Goal: Use online tool/utility

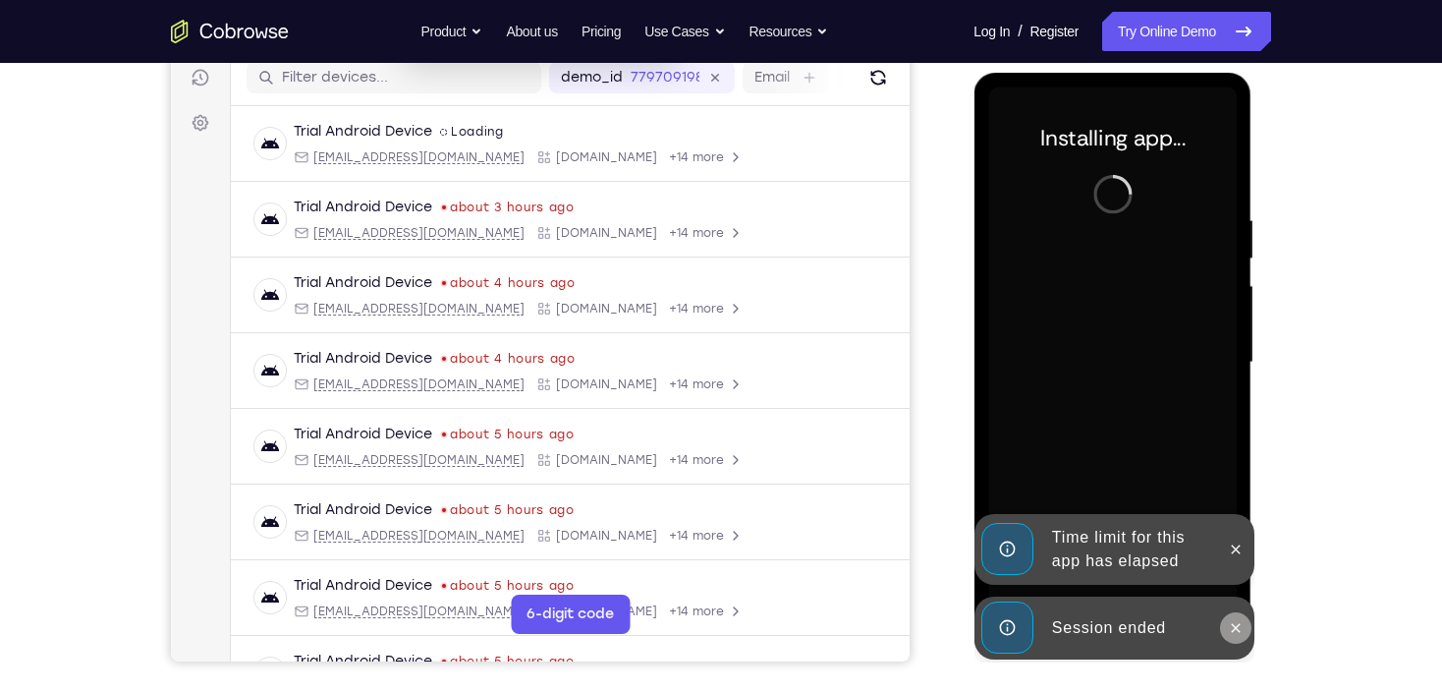
click at [1237, 620] on icon at bounding box center [1235, 628] width 16 height 16
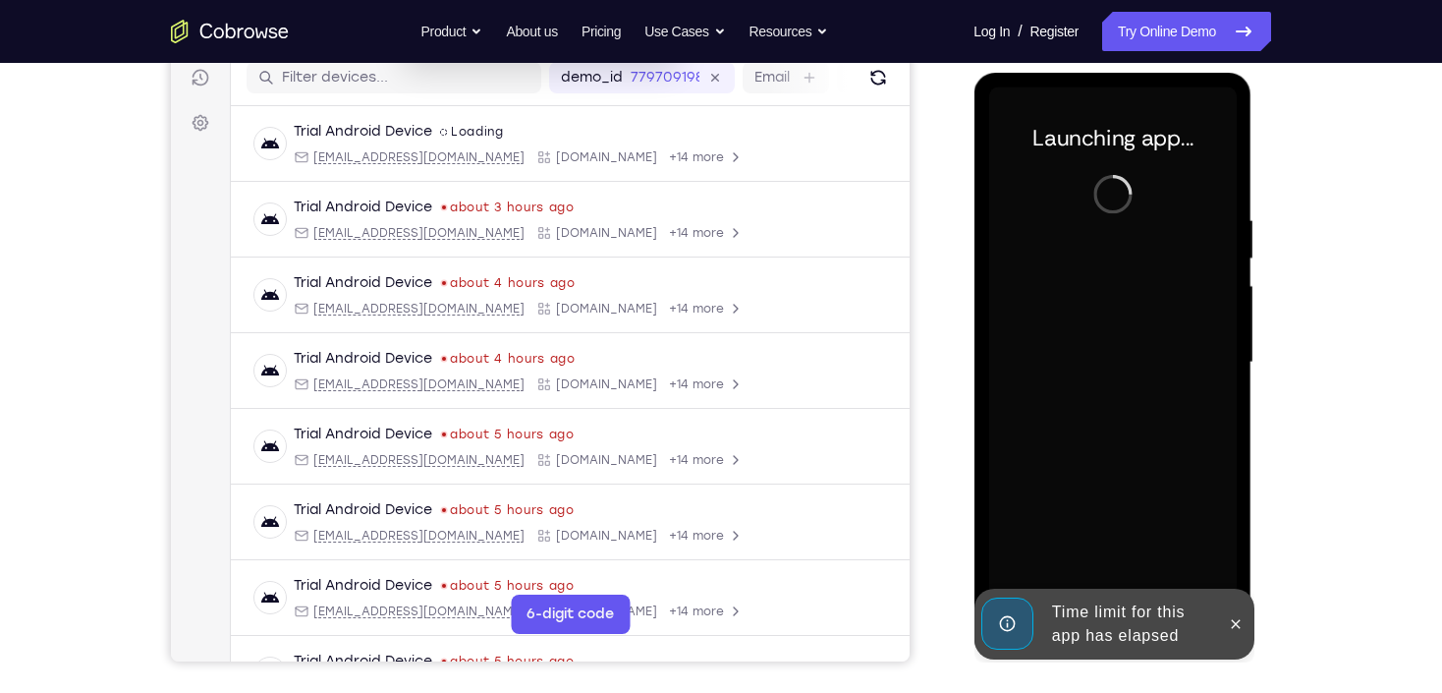
click at [1237, 619] on icon at bounding box center [1235, 624] width 16 height 16
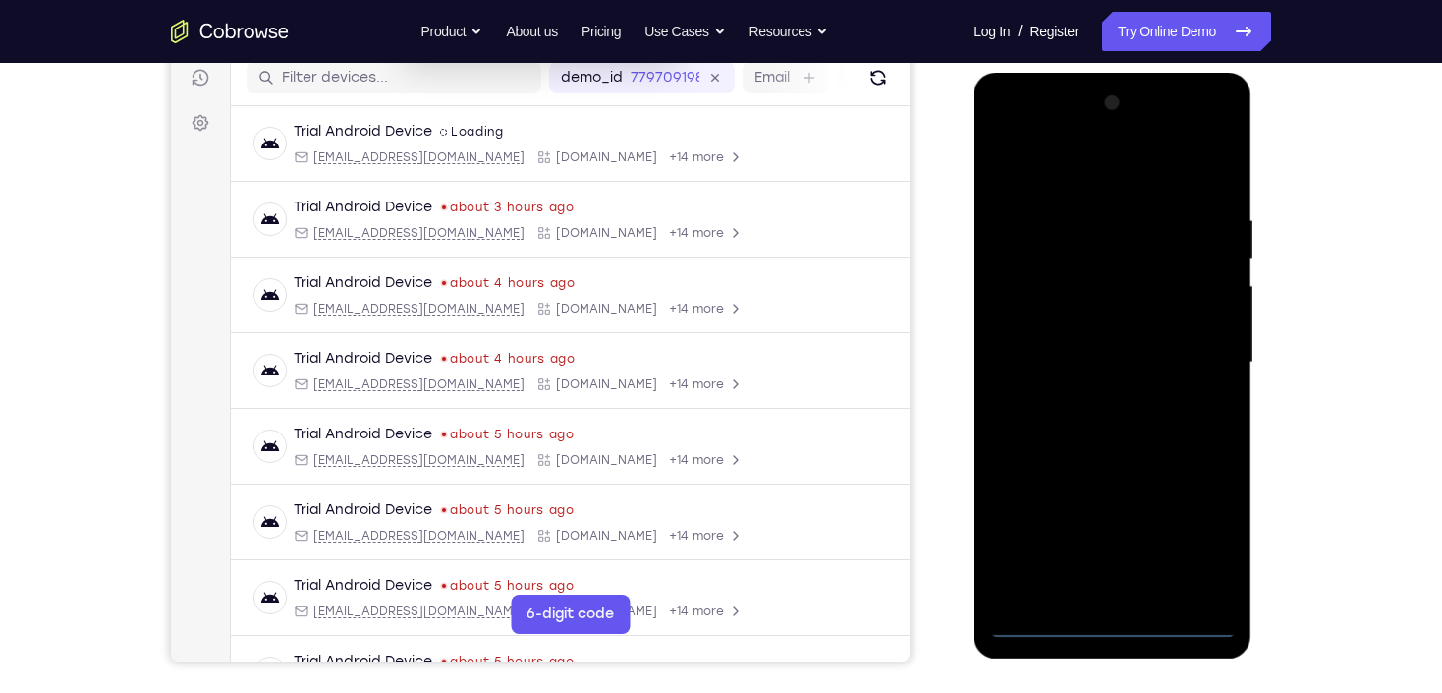
click at [1111, 625] on div at bounding box center [1112, 362] width 248 height 550
click at [1203, 539] on div at bounding box center [1112, 362] width 248 height 550
click at [1040, 189] on div at bounding box center [1112, 362] width 248 height 550
click at [1196, 361] on div at bounding box center [1112, 362] width 248 height 550
click at [1091, 599] on div at bounding box center [1112, 362] width 248 height 550
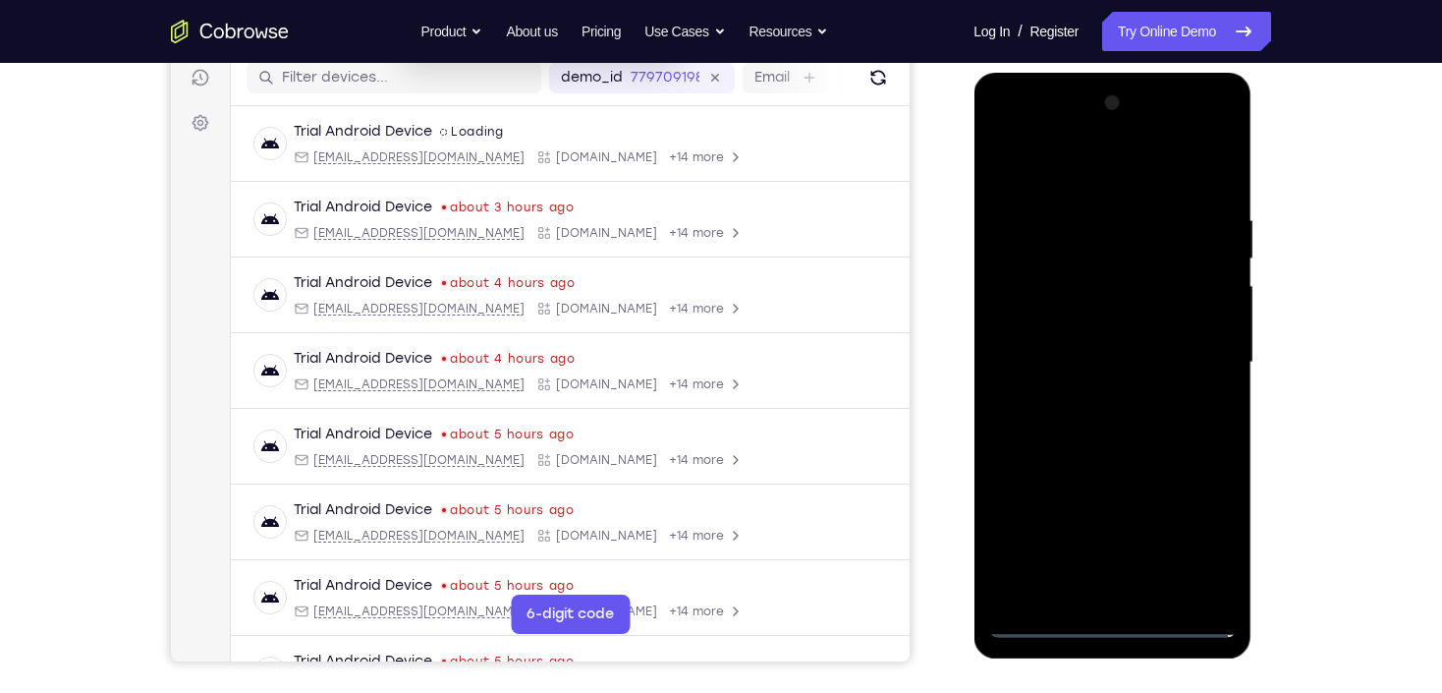
click at [1081, 346] on div at bounding box center [1112, 362] width 248 height 550
click at [1115, 315] on div at bounding box center [1112, 362] width 248 height 550
click at [1087, 354] on div at bounding box center [1112, 362] width 248 height 550
click at [1095, 421] on div at bounding box center [1112, 362] width 248 height 550
click at [1094, 433] on div at bounding box center [1112, 362] width 248 height 550
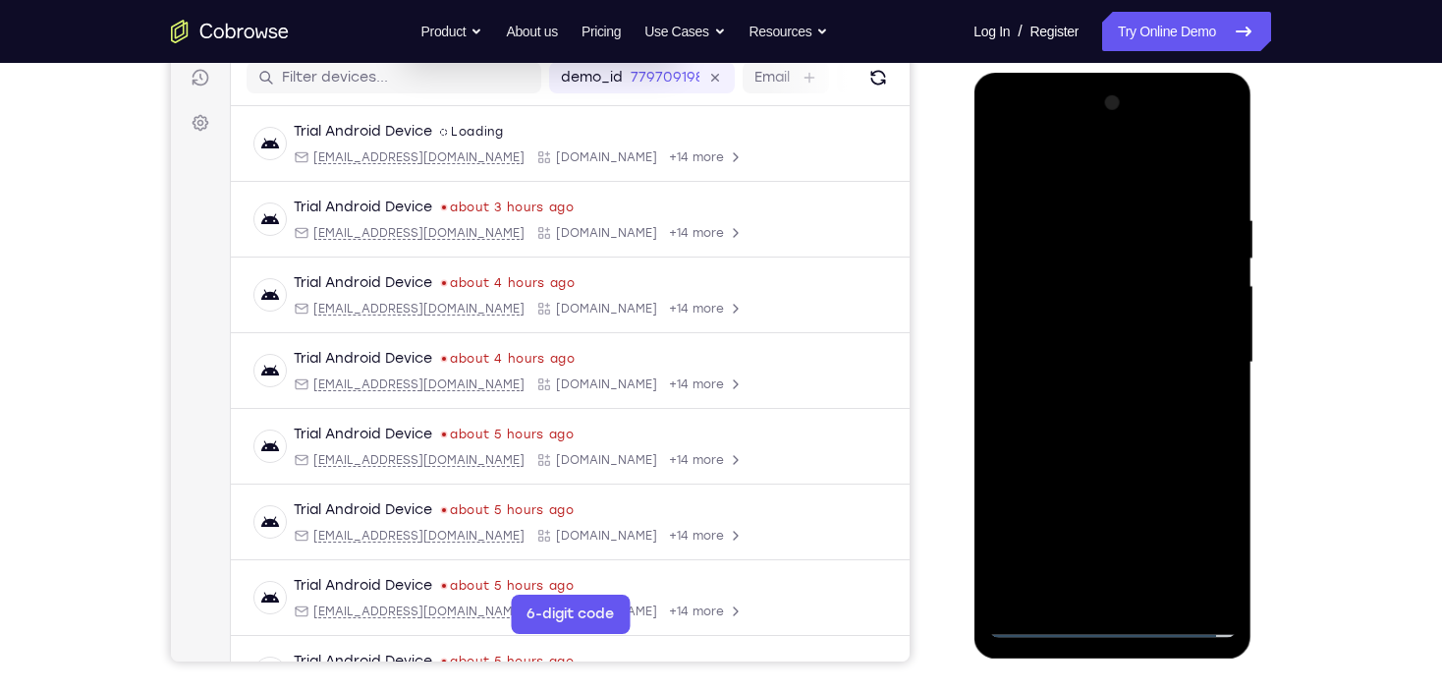
click at [1094, 432] on div at bounding box center [1112, 362] width 248 height 550
click at [1115, 428] on div at bounding box center [1112, 362] width 248 height 550
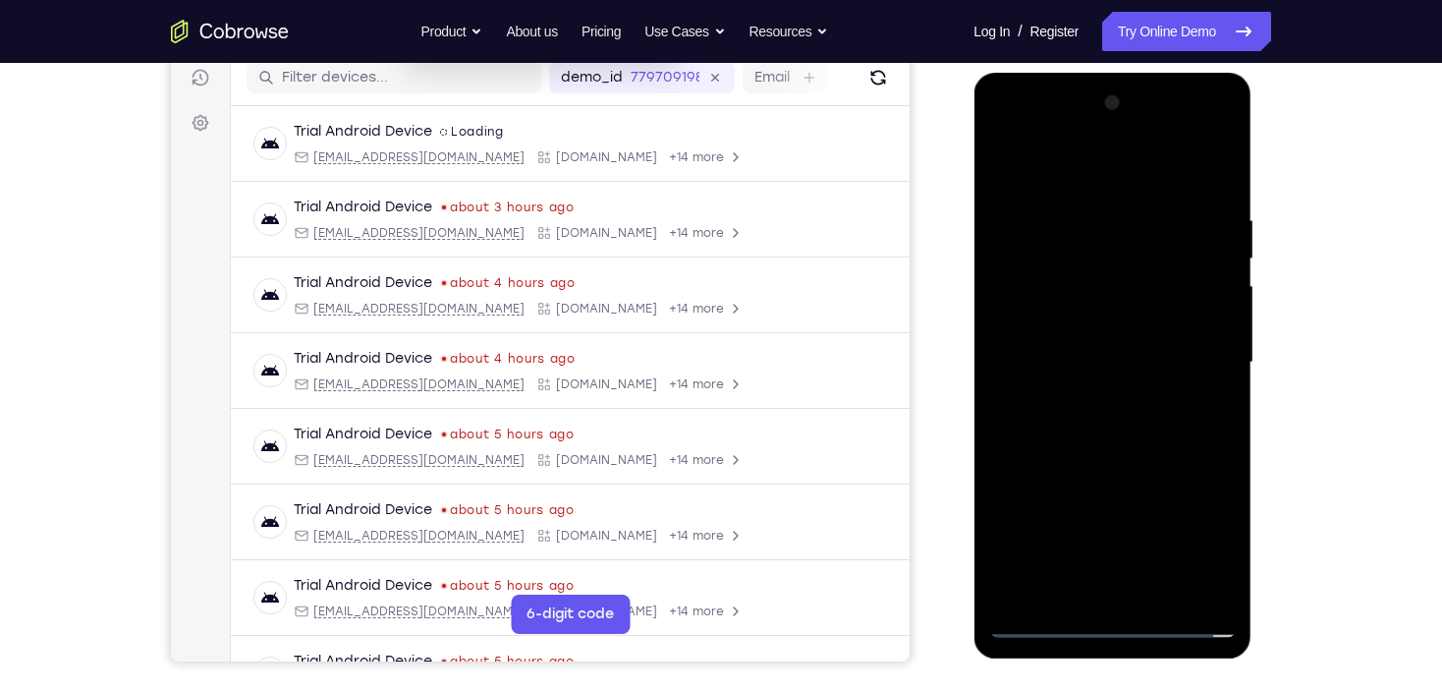
click at [1105, 429] on div at bounding box center [1112, 362] width 248 height 550
click at [1142, 456] on div at bounding box center [1112, 362] width 248 height 550
click at [1163, 587] on div at bounding box center [1112, 362] width 248 height 550
click at [1127, 463] on div at bounding box center [1112, 362] width 248 height 550
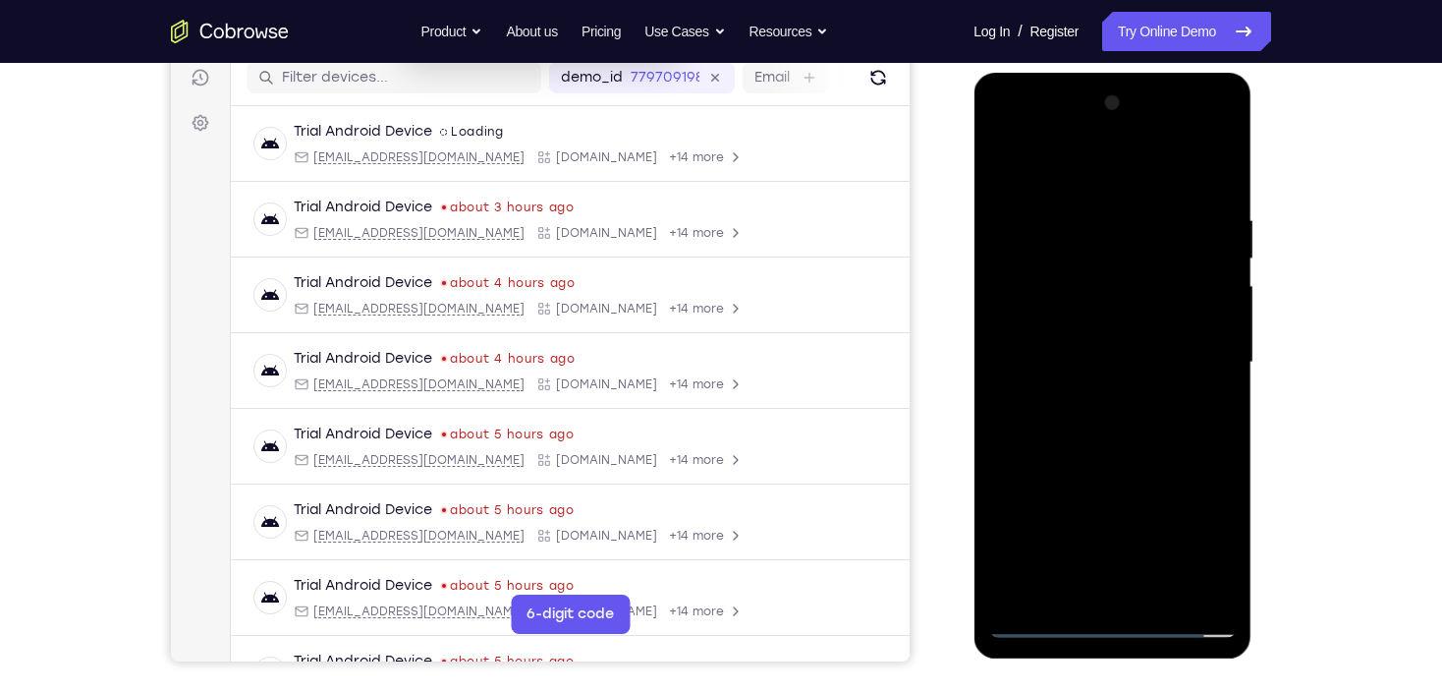
click at [1106, 187] on div at bounding box center [1112, 362] width 248 height 550
